Goal: Task Accomplishment & Management: Manage account settings

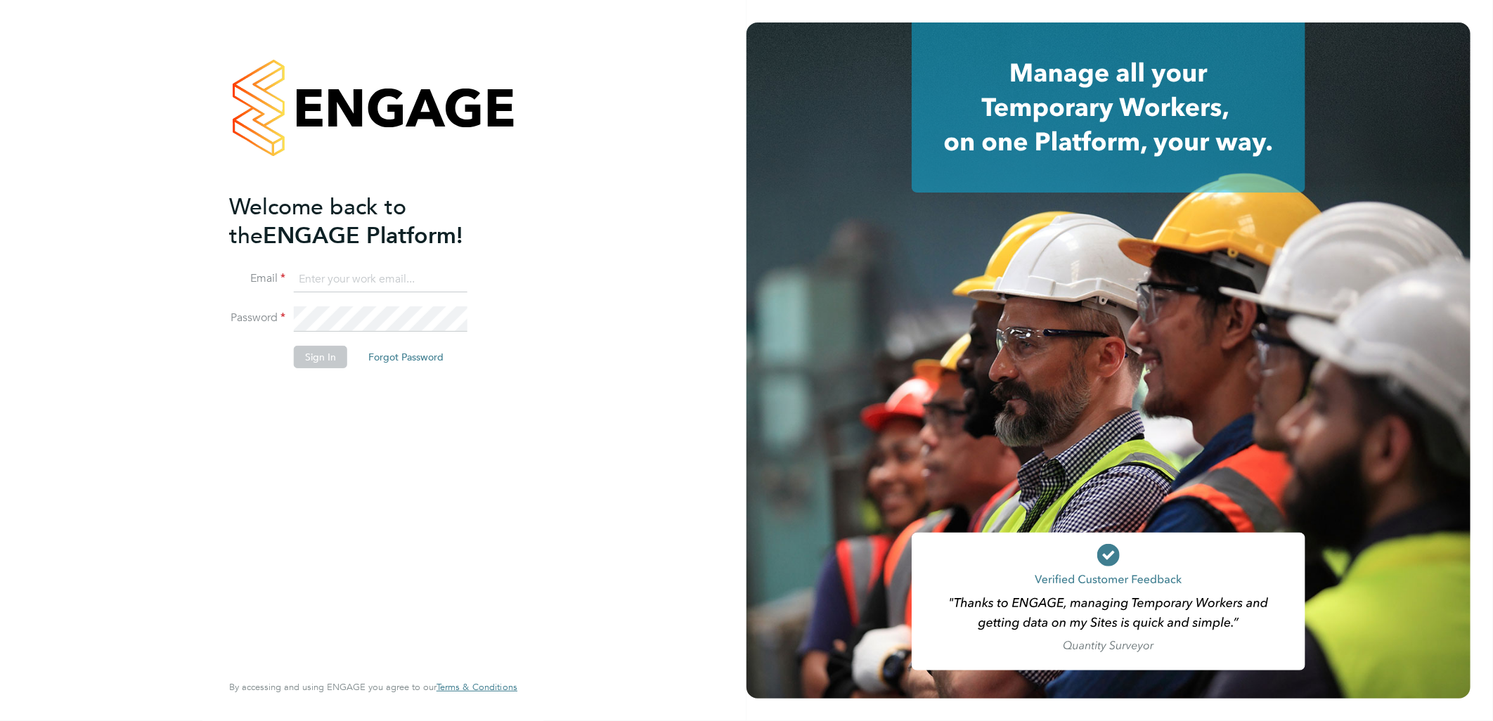
type input "sasha.baird@pretiumresourcing.co.uk"
click at [311, 273] on input "sasha.baird@pretiumresourcing.co.uk" at bounding box center [381, 279] width 174 height 25
click at [304, 354] on button "Sign In" at bounding box center [320, 357] width 53 height 22
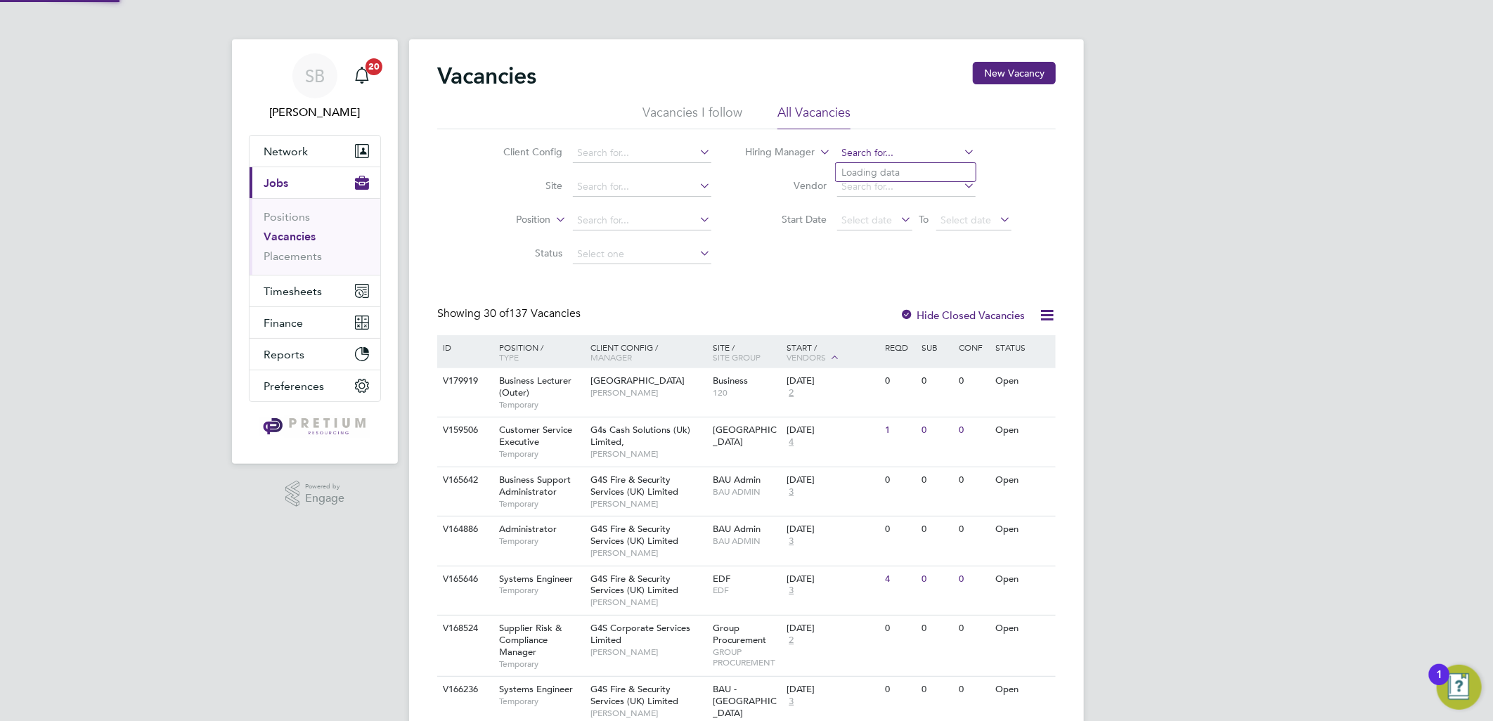
click at [852, 144] on input at bounding box center [906, 153] width 138 height 20
type input "[PERSON_NAME]"
click at [889, 153] on input at bounding box center [906, 153] width 138 height 20
type input "[PERSON_NAME]"
click at [524, 222] on label "Position" at bounding box center [510, 220] width 81 height 14
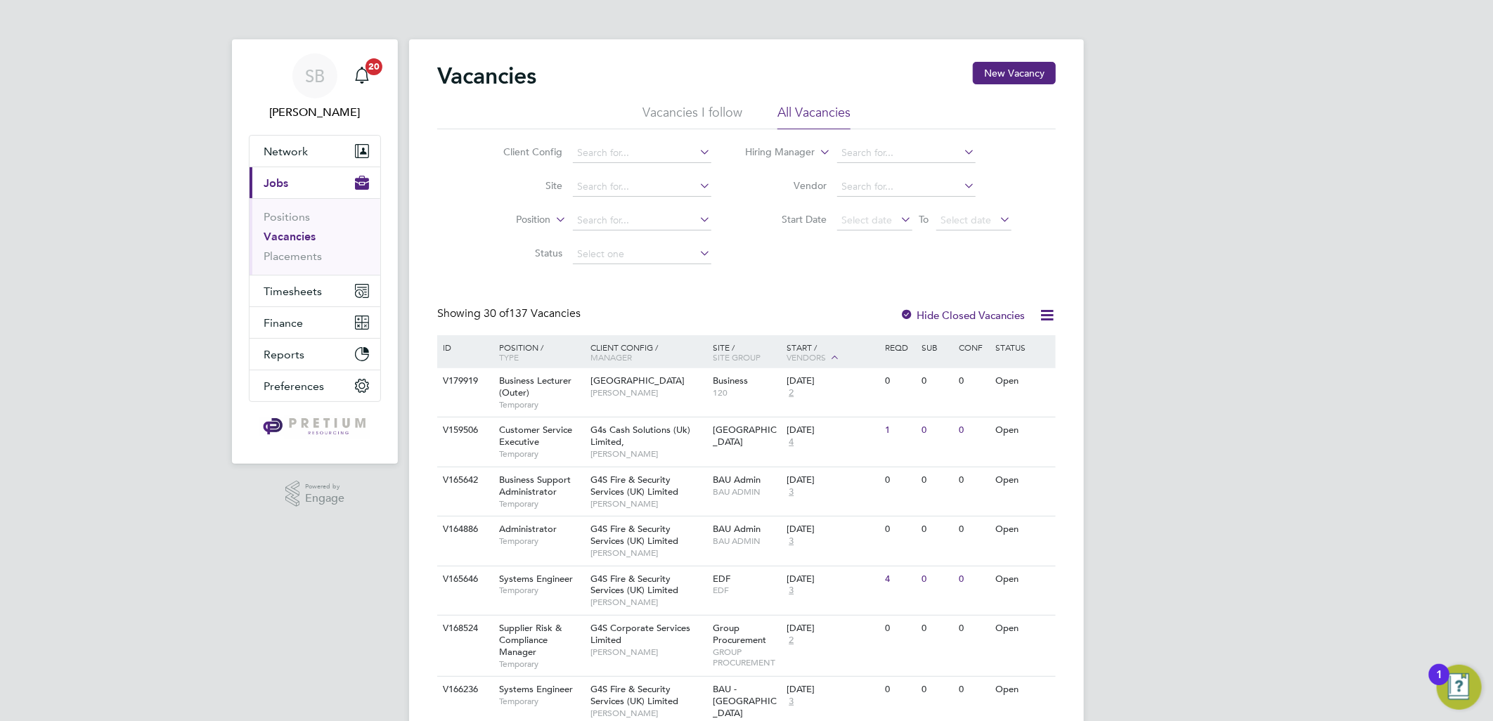
click at [519, 255] on li "Type" at bounding box center [507, 254] width 87 height 18
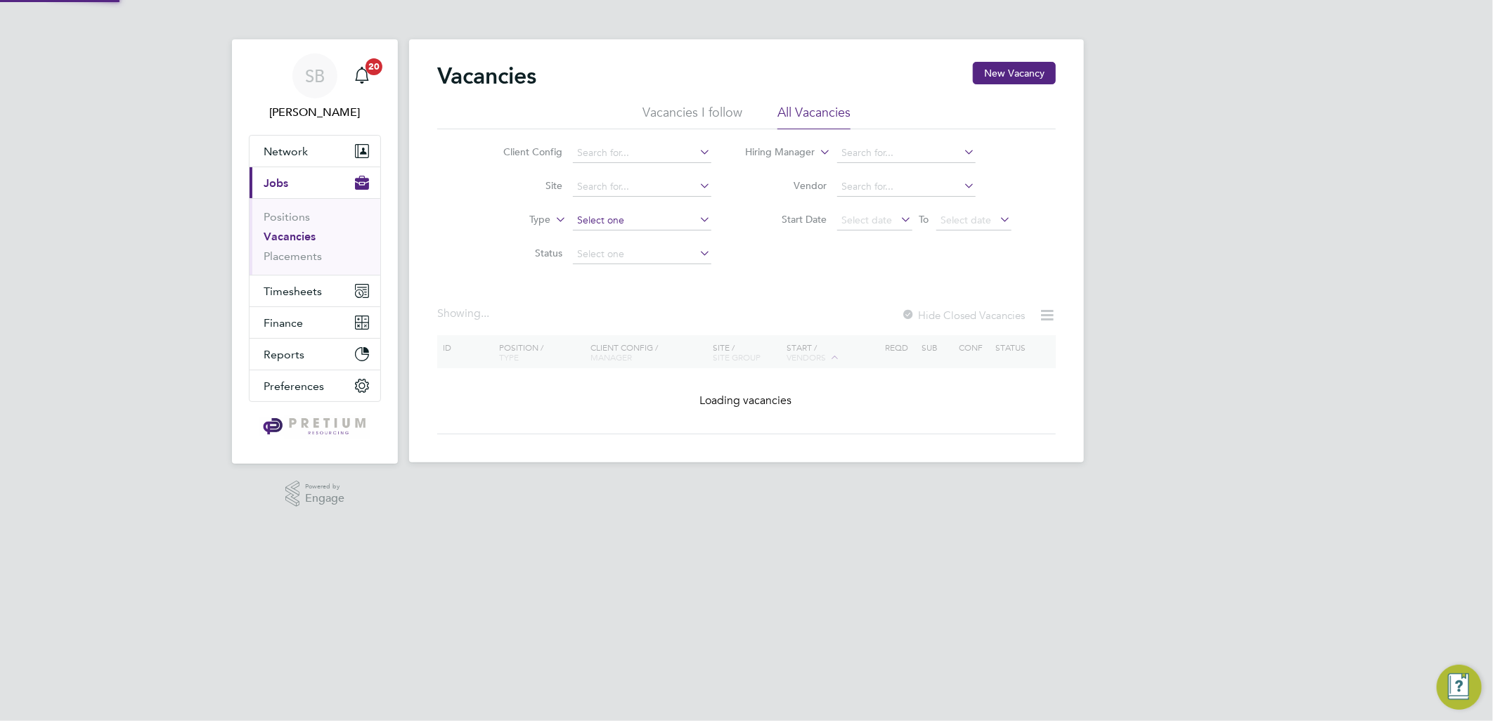
click at [602, 220] on input at bounding box center [642, 221] width 138 height 20
click at [600, 257] on li "Permanent" at bounding box center [641, 258] width 140 height 18
type input "Permanent"
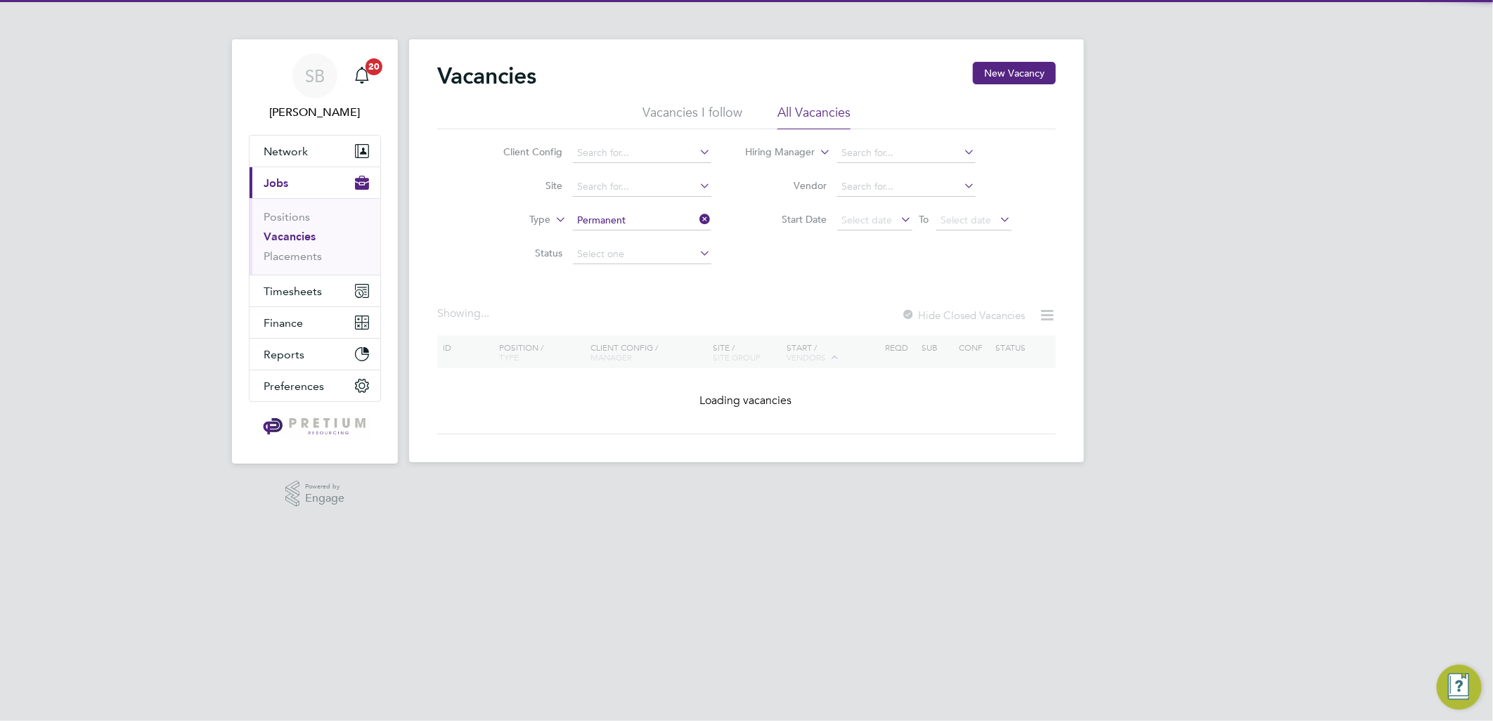
click at [1177, 219] on div "SB [PERSON_NAME] Notifications 20 Applications: Network Team Members Businesses…" at bounding box center [746, 242] width 1493 height 485
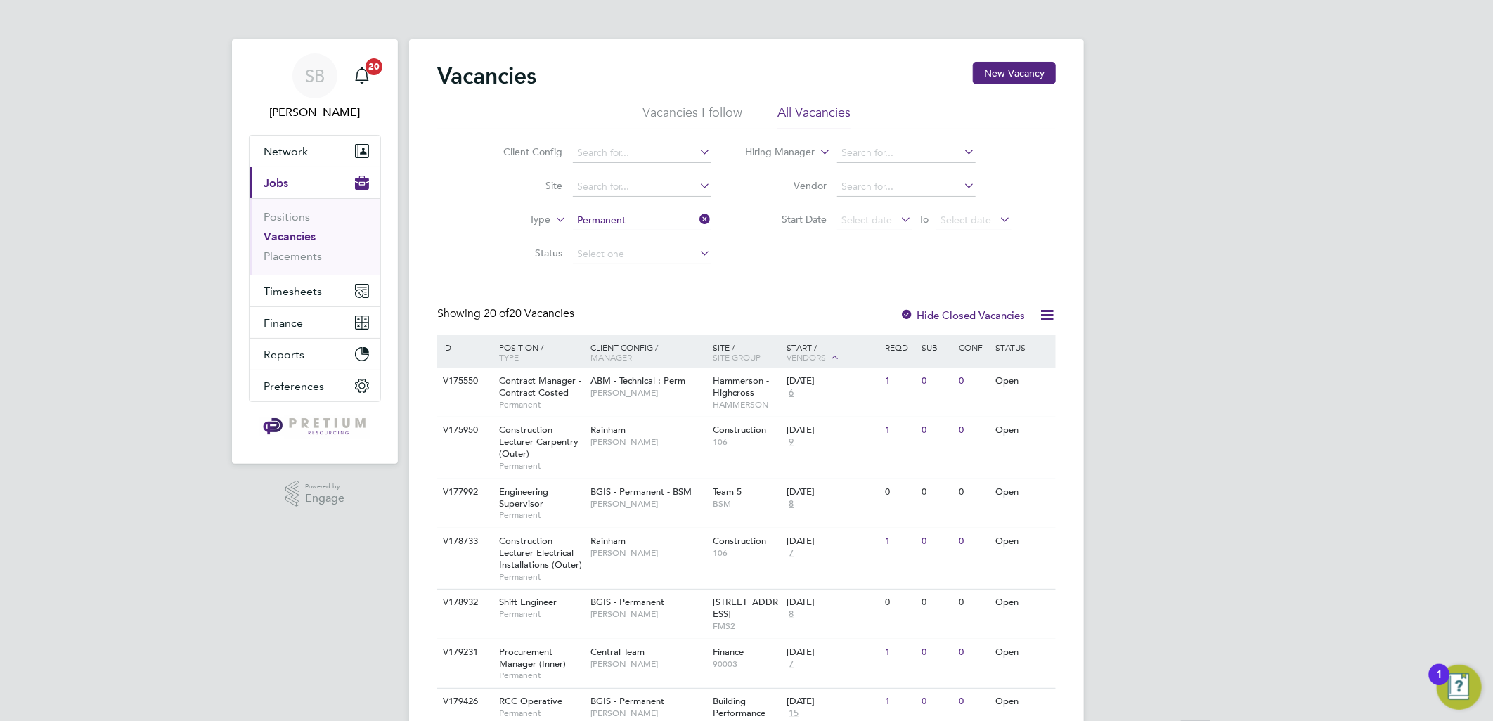
scroll to position [725, 0]
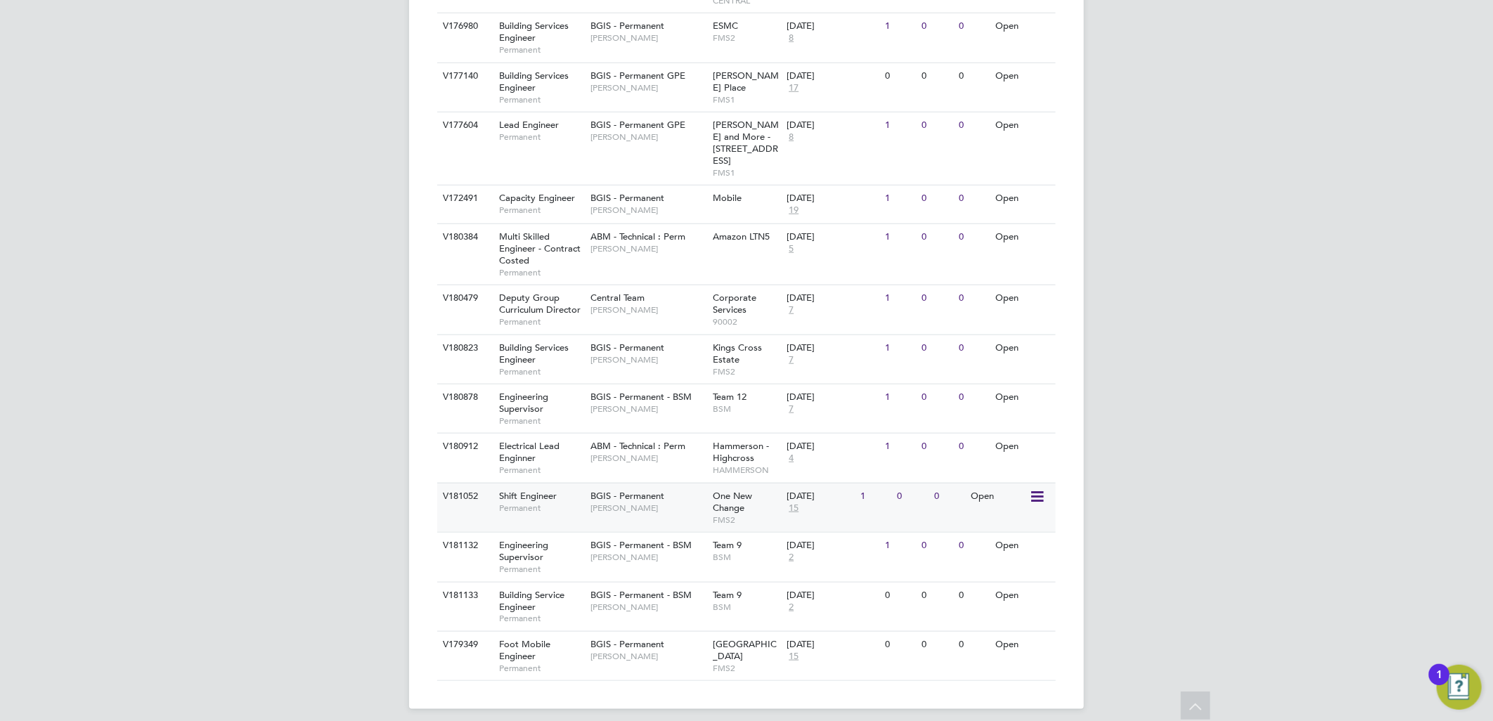
click at [731, 515] on span "FMS2" at bounding box center [746, 520] width 67 height 11
click at [685, 80] on div "BGIS - Permanent GPE [PERSON_NAME]" at bounding box center [648, 81] width 123 height 37
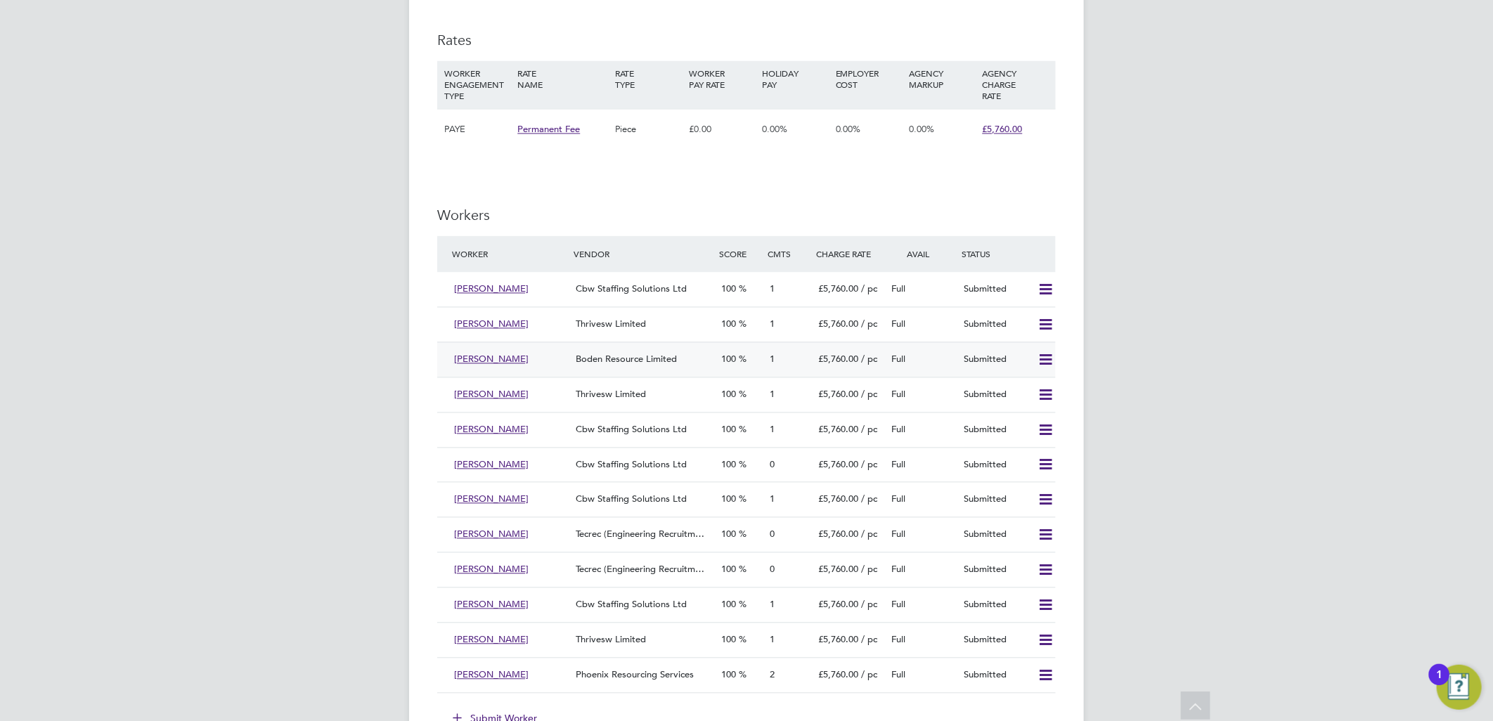
click at [602, 363] on span "Boden Resource Limited" at bounding box center [626, 360] width 101 height 12
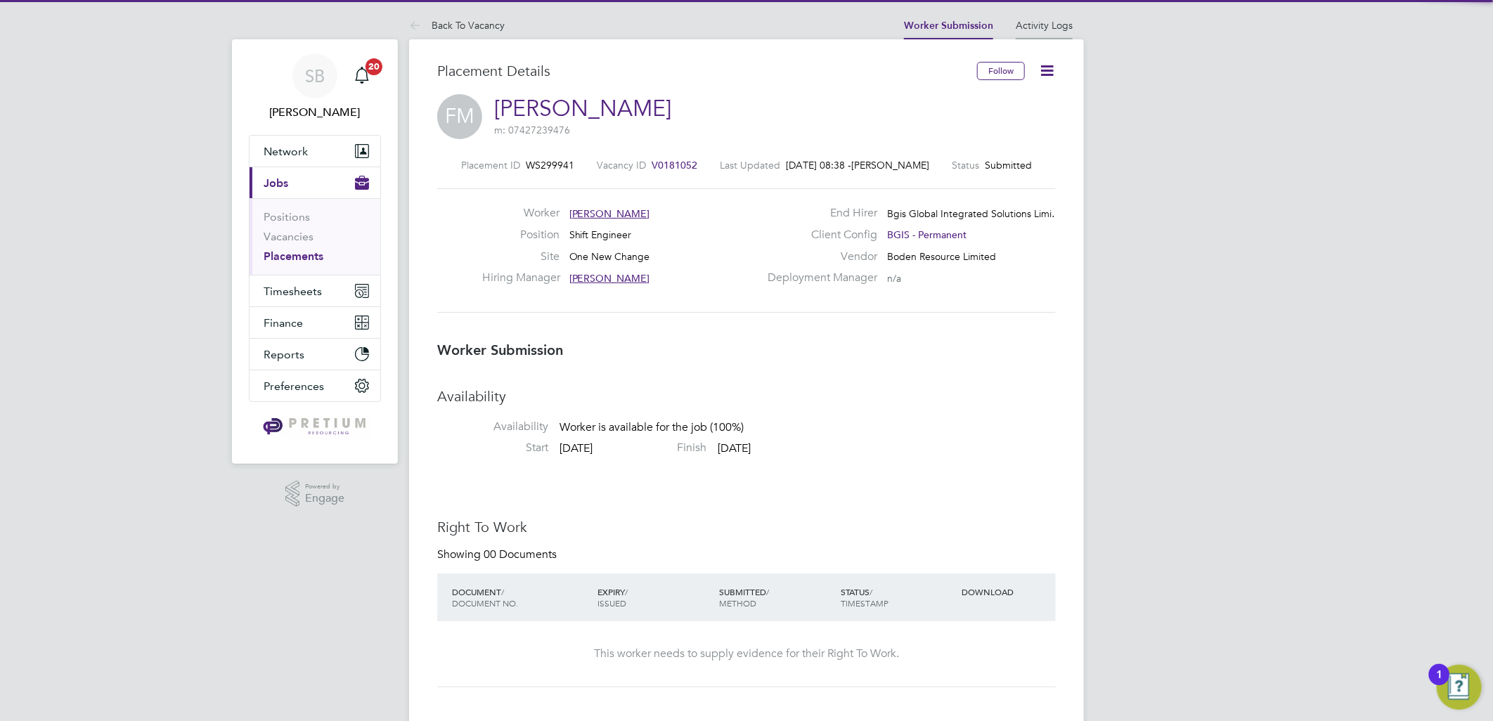
click at [1063, 22] on link "Activity Logs" at bounding box center [1044, 25] width 57 height 13
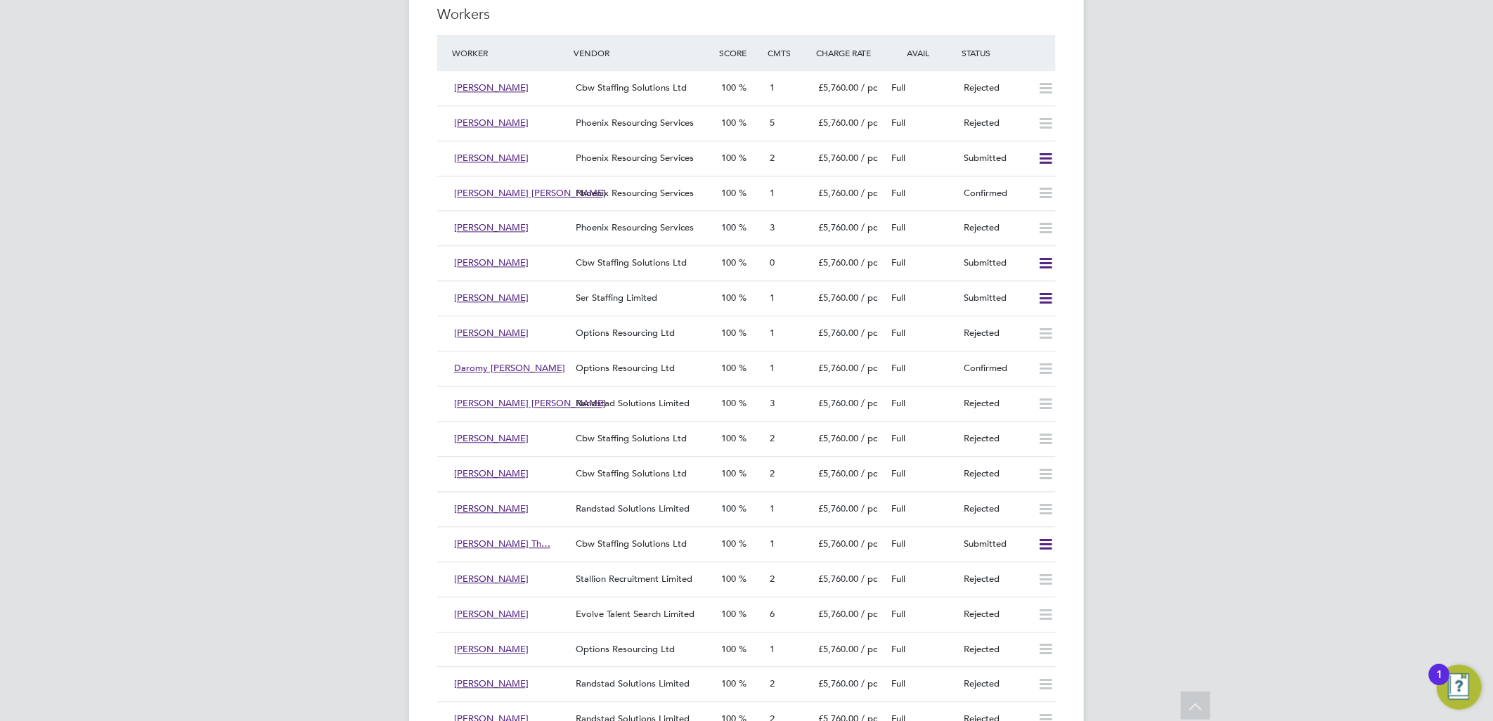
click at [992, 369] on div "Confirmed" at bounding box center [995, 368] width 73 height 23
